Goal: Task Accomplishment & Management: Manage account settings

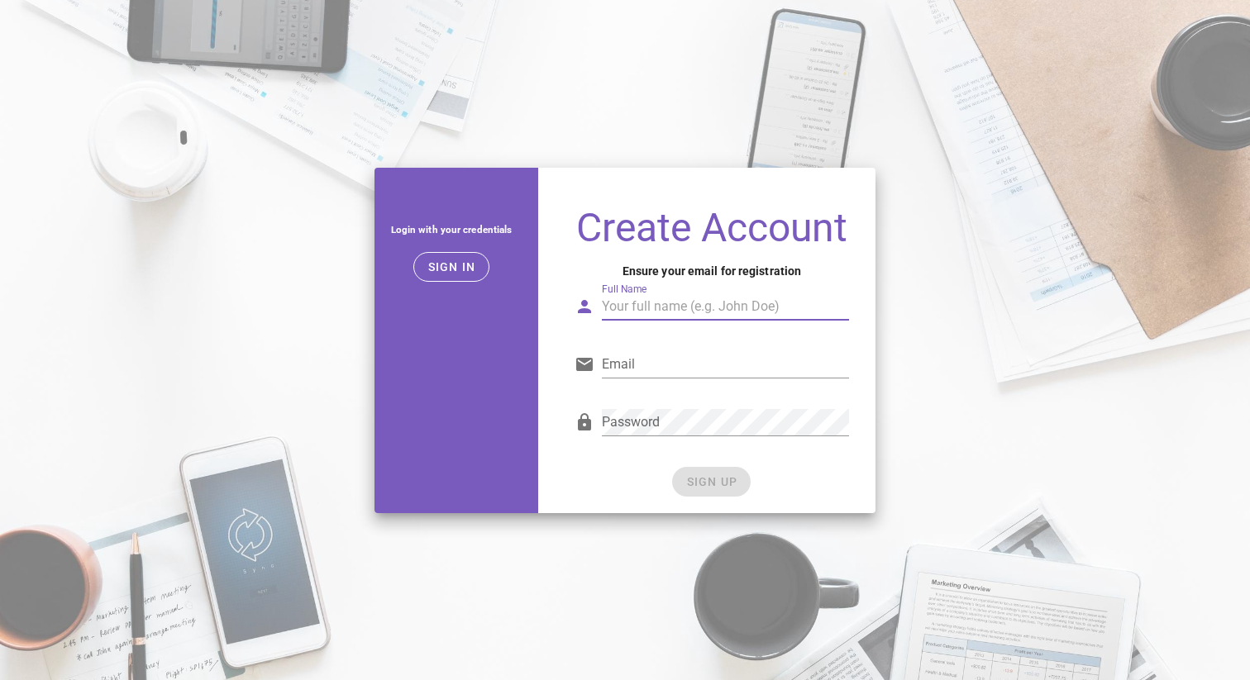
click at [623, 314] on input "Full Name" at bounding box center [725, 306] width 247 height 26
type input "[PERSON_NAME]"
type input "[EMAIL_ADDRESS][DOMAIN_NAME]"
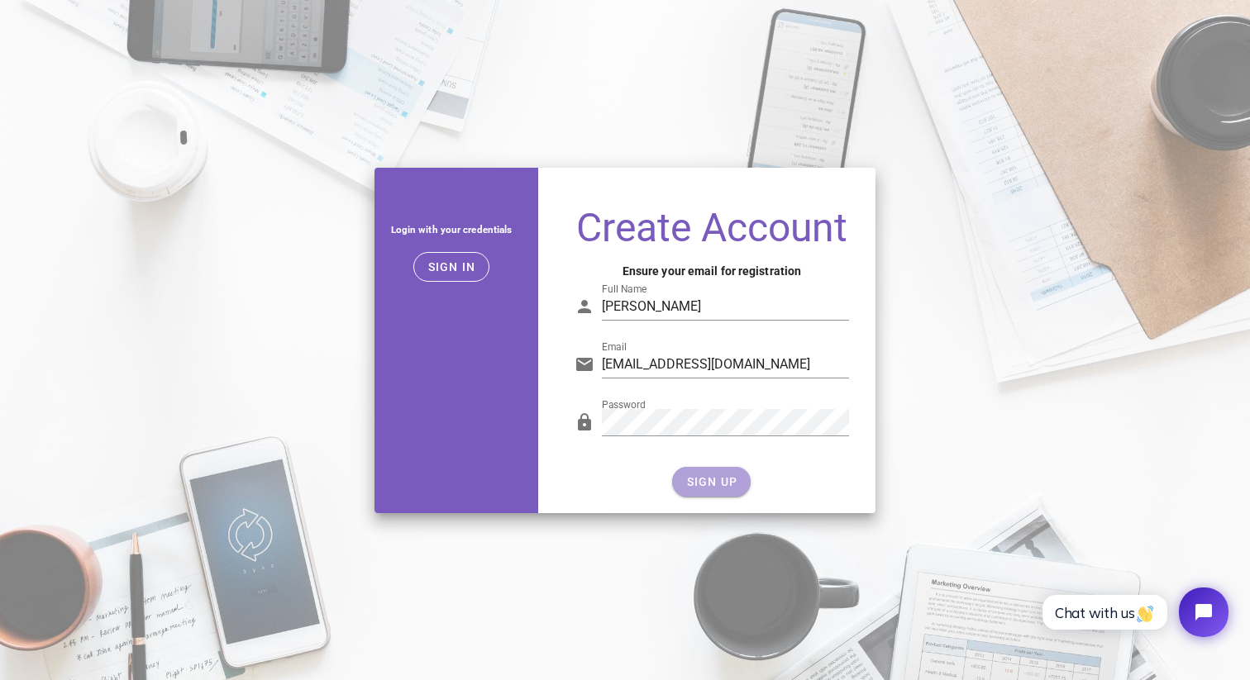
click at [728, 482] on span "SIGN UP" at bounding box center [711, 481] width 52 height 13
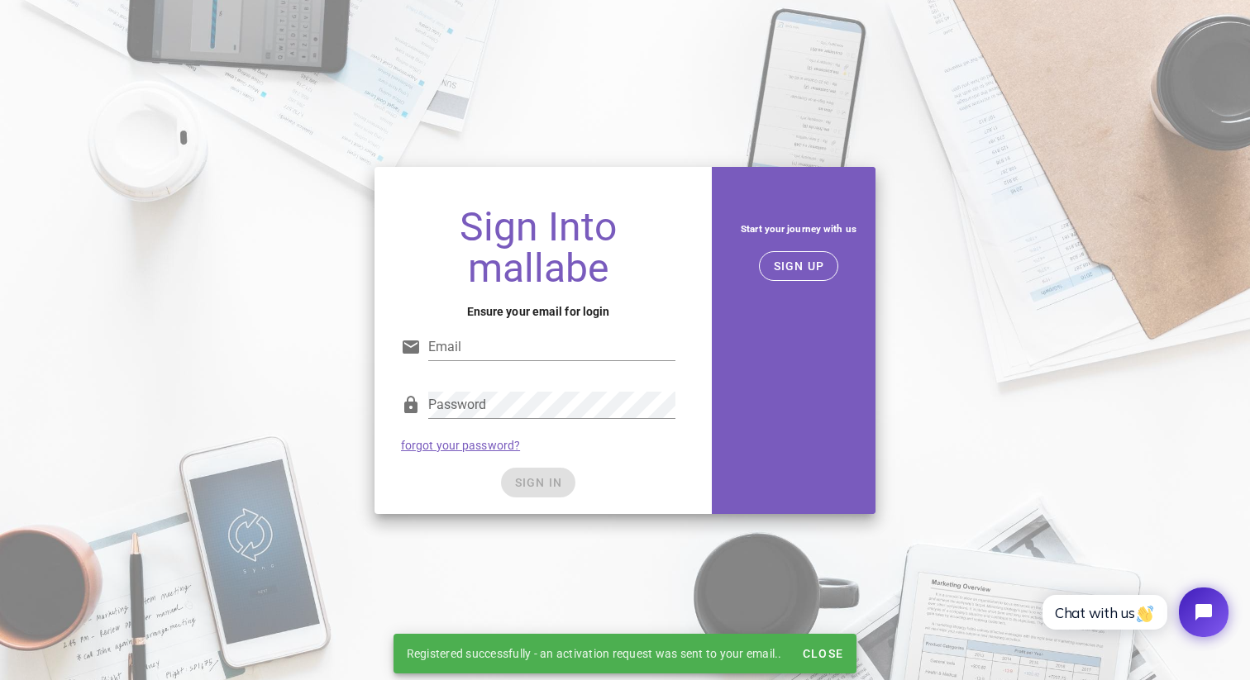
type input "[EMAIL_ADDRESS][DOMAIN_NAME]"
click at [602, 458] on div "Password forgot your password?" at bounding box center [538, 422] width 294 height 86
click at [558, 469] on button "SIGN IN" at bounding box center [538, 483] width 75 height 30
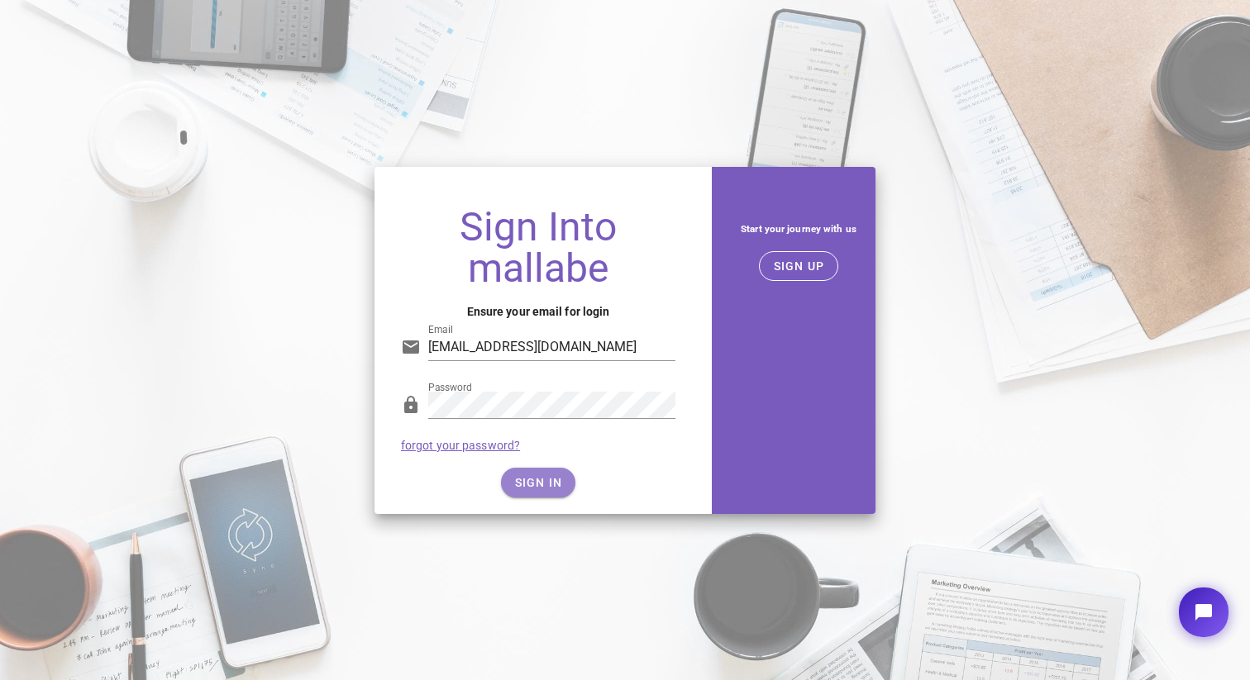
click at [544, 492] on button "SIGN IN" at bounding box center [538, 483] width 75 height 30
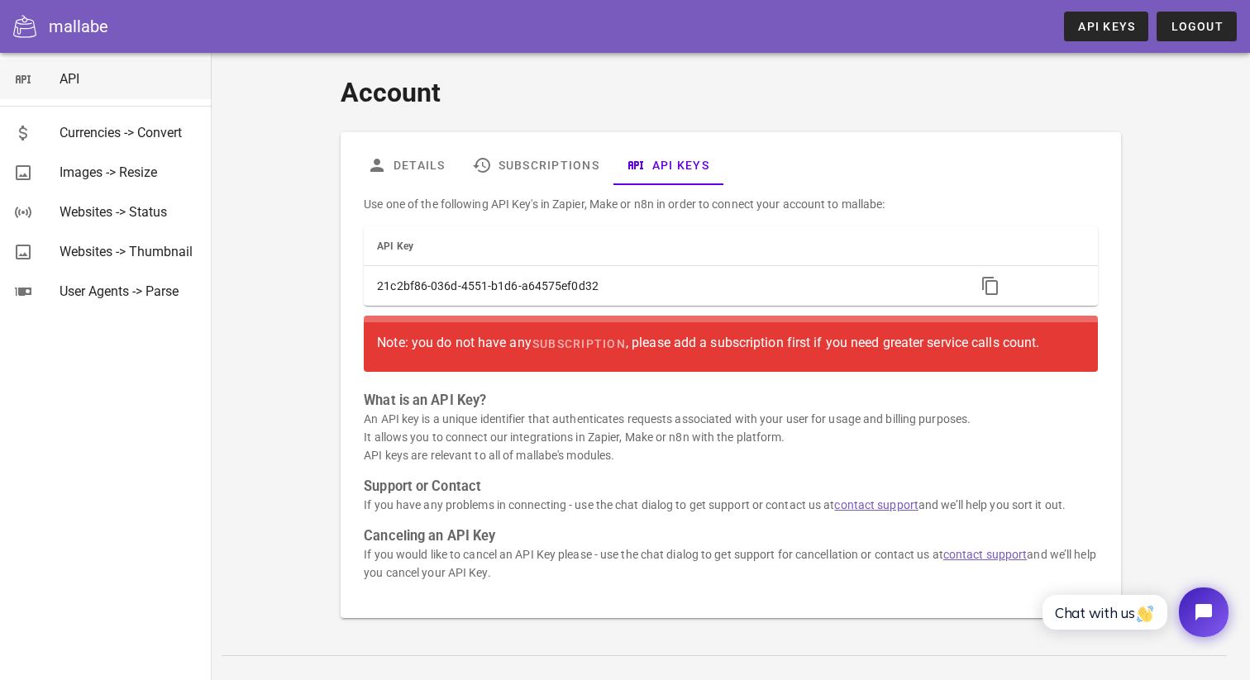
click at [63, 72] on div "API" at bounding box center [129, 79] width 139 height 16
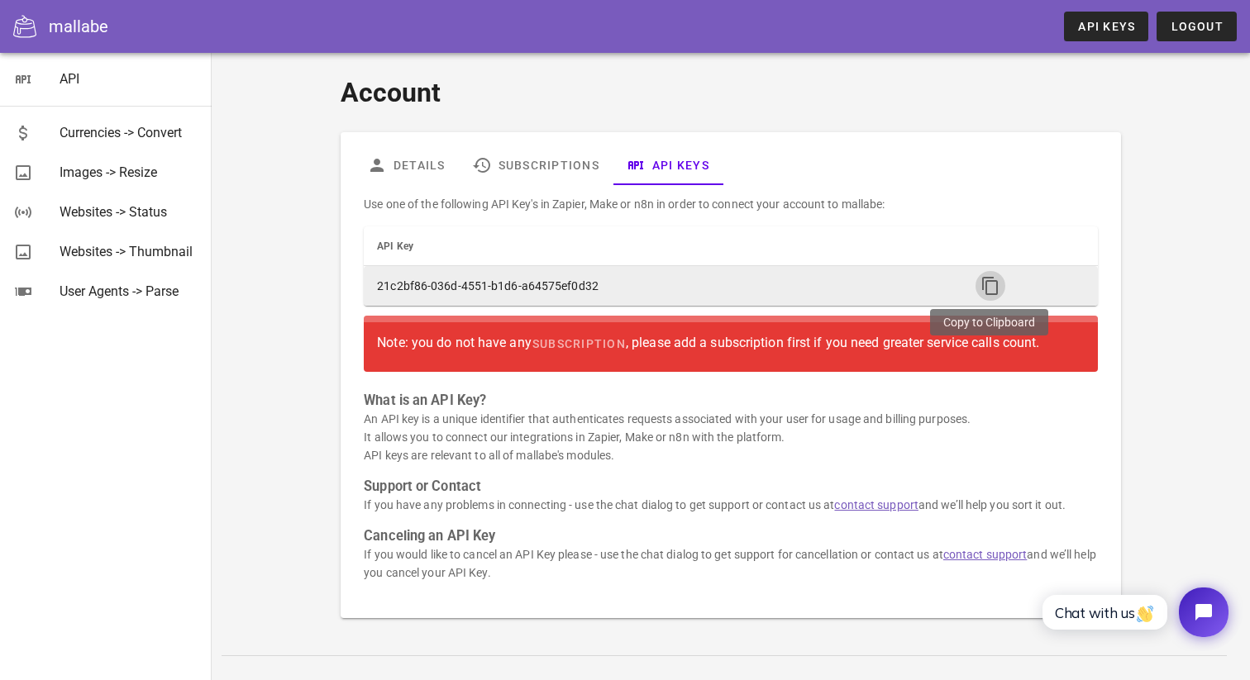
click at [986, 283] on icon "button" at bounding box center [990, 286] width 20 height 20
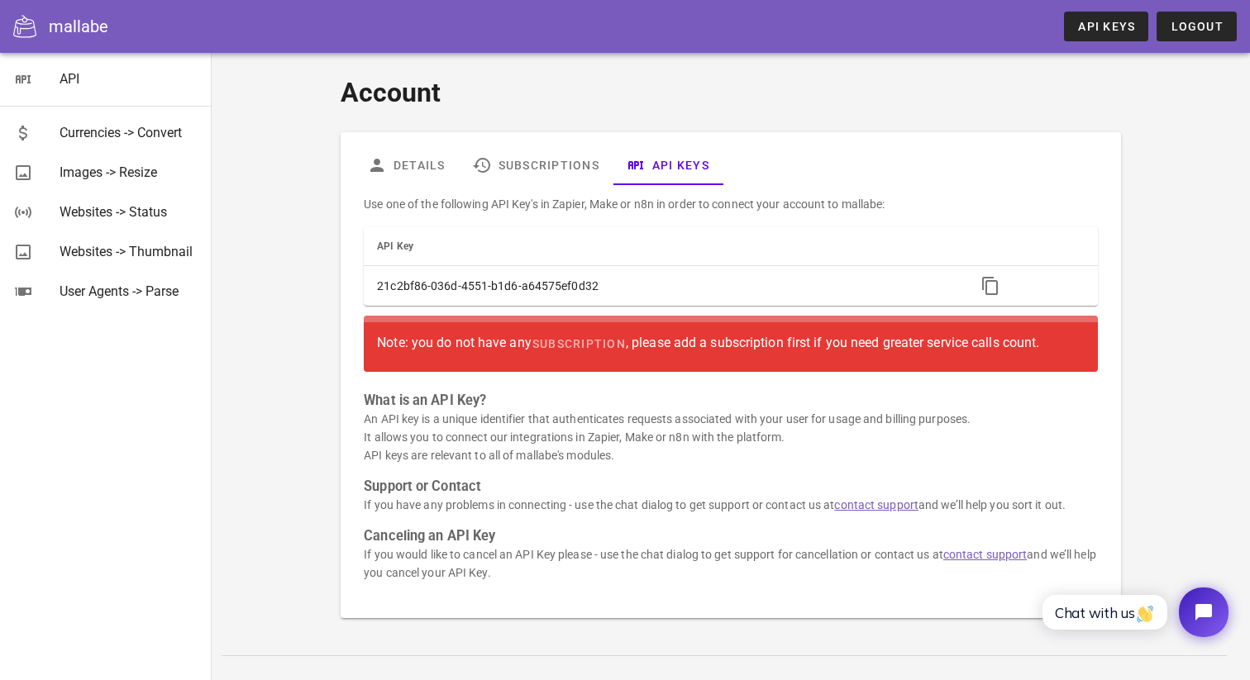
click at [1177, 281] on div "Account Details Subscriptions API Keys Use one of the following API Key's in Za…" at bounding box center [731, 345] width 960 height 565
click at [260, 274] on div "Account Details Subscriptions API Keys Use one of the following API Key's in Za…" at bounding box center [731, 345] width 960 height 565
click at [427, 161] on link "Details" at bounding box center [406, 165] width 105 height 40
